Goal: Entertainment & Leisure: Consume media (video, audio)

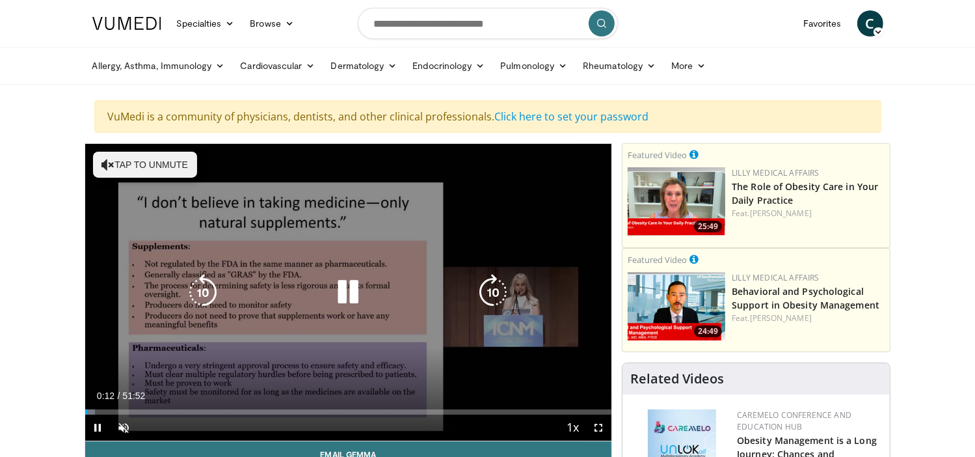
click at [345, 301] on icon "Video Player" at bounding box center [348, 292] width 36 height 36
click at [111, 159] on icon "Video Player" at bounding box center [107, 164] width 13 height 13
click at [344, 290] on icon "Video Player" at bounding box center [348, 292] width 36 height 36
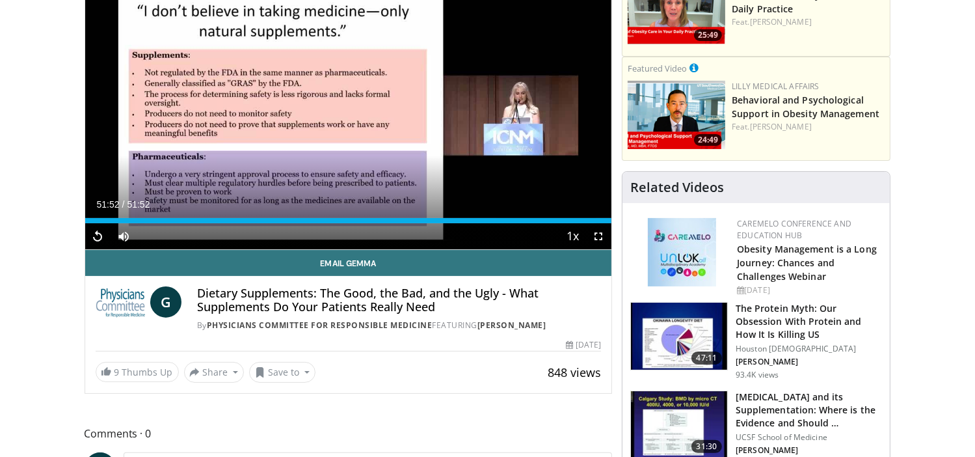
scroll to position [213, 0]
